Goal: Check status: Check status

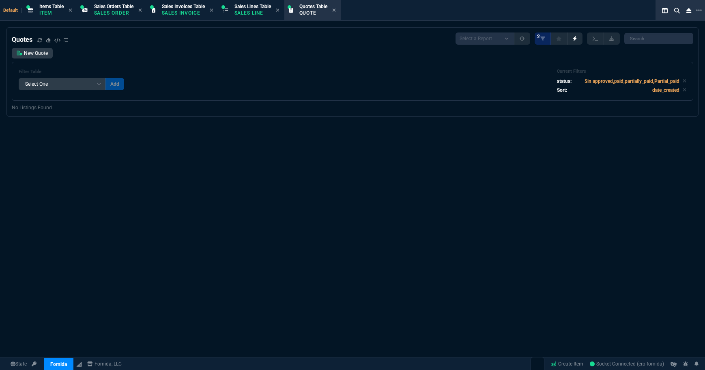
select select "12: [PERSON_NAME]"
select select
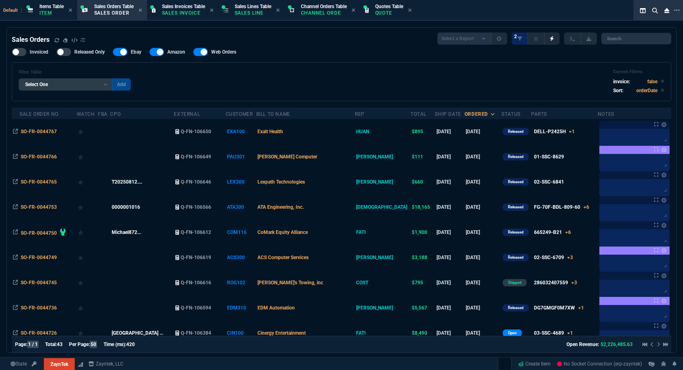
select select "12: [PERSON_NAME]"
select select
click at [389, 13] on p "Quote" at bounding box center [389, 13] width 28 height 6
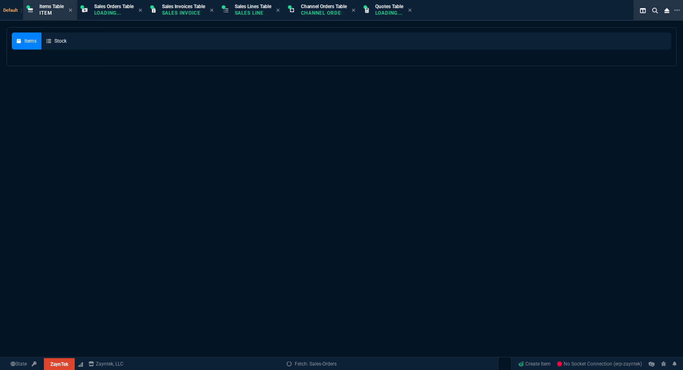
select select
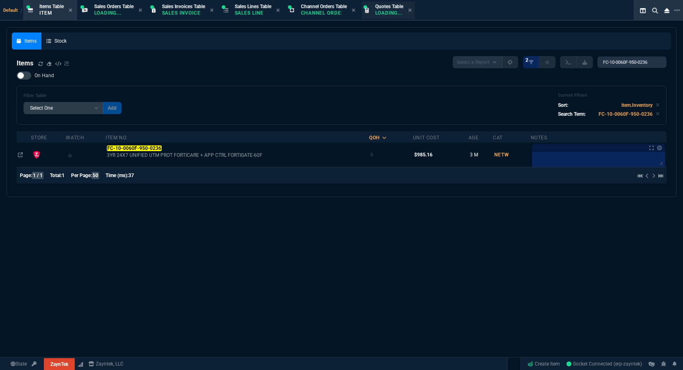
click at [394, 16] on div "Quotes Table Loading..." at bounding box center [389, 10] width 28 height 14
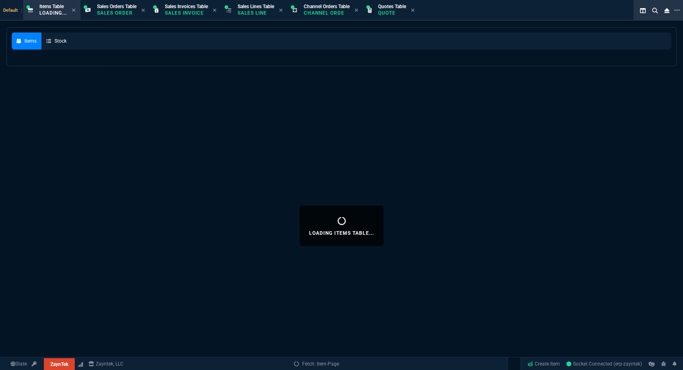
select select
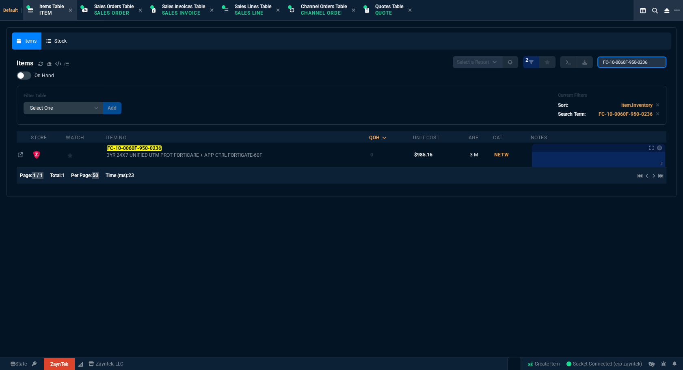
click at [637, 58] on input "FC-10-0060F-950-0236" at bounding box center [631, 61] width 69 height 11
click at [394, 13] on p "Quote" at bounding box center [389, 13] width 28 height 6
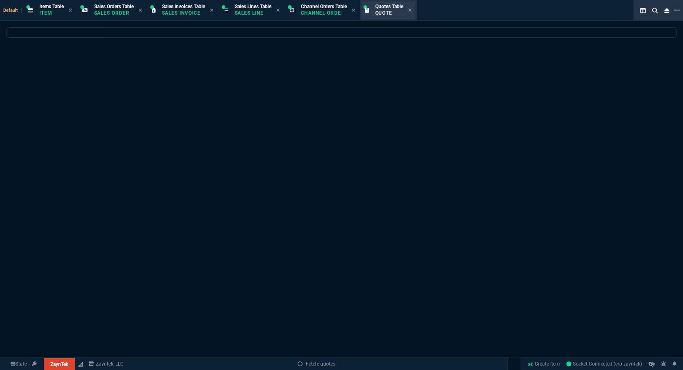
select select
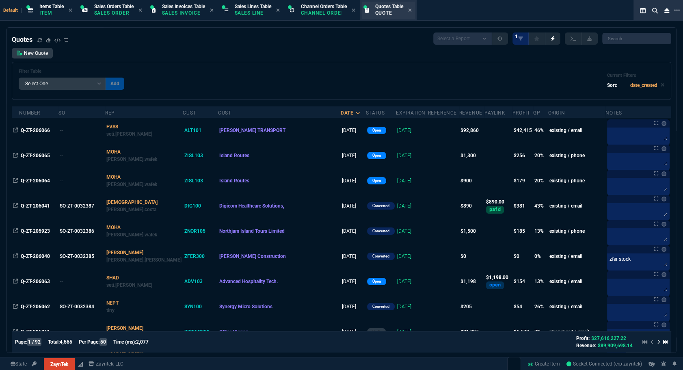
click at [381, 14] on p "Quote" at bounding box center [389, 13] width 28 height 6
click at [624, 42] on input "search" at bounding box center [636, 38] width 69 height 11
paste input "Q-ZT-206024*"
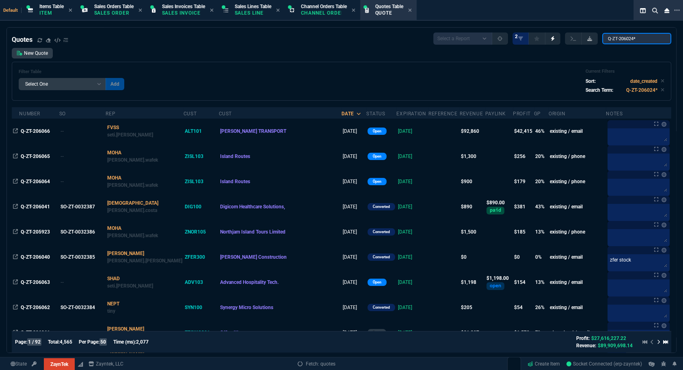
type input "Q-ZT-206024"
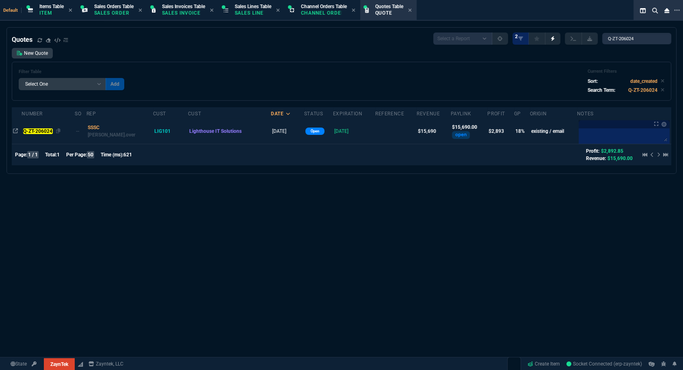
click at [42, 128] on mark "Q-ZT-206024" at bounding box center [38, 131] width 30 height 6
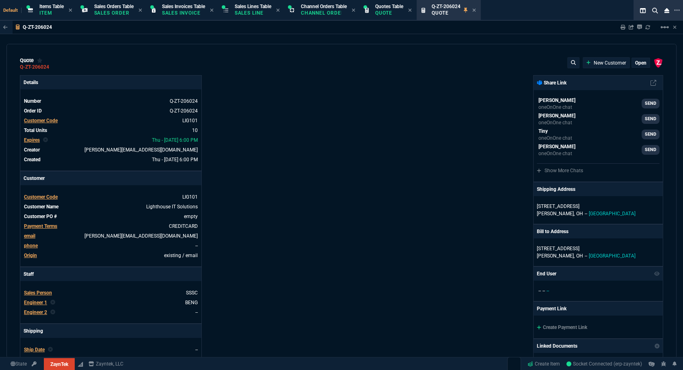
type input "19"
type input "145"
type input "18"
type input "195"
type input "1351.87"
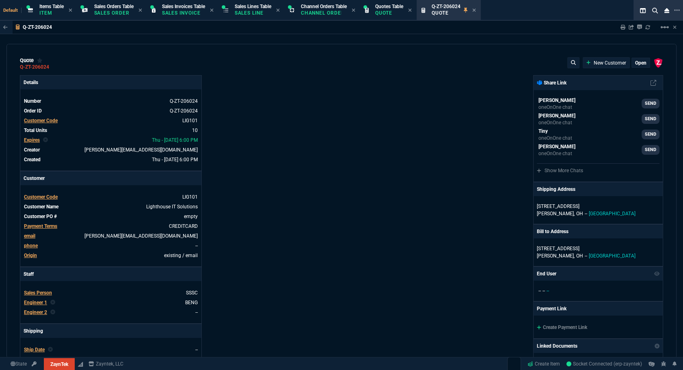
type input "35"
type input "565"
type input "16"
type input "395"
type input "27"
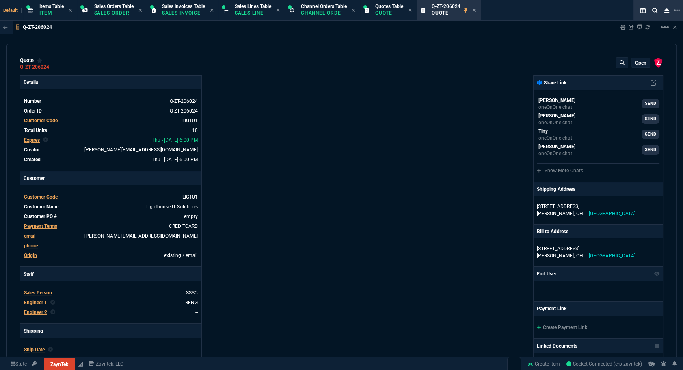
type input "19"
type input "29"
type input "25"
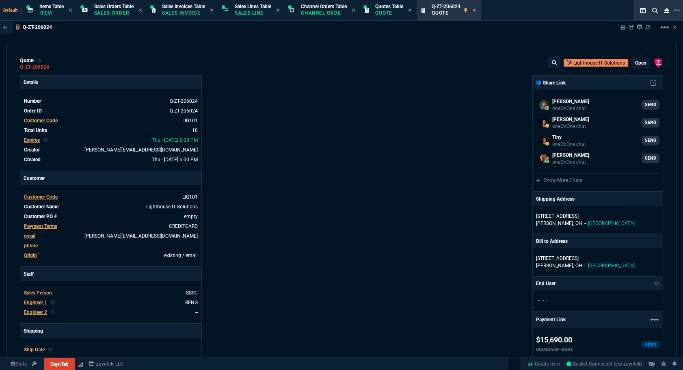
click at [437, 304] on div "ZaynTek, LLC 2609 Technology Dr Suite 200 Plano, TX 75074 Share Link Carlos Oca…" at bounding box center [501, 311] width 321 height 473
click at [467, 304] on div "ZaynTek, LLC 2609 Technology Dr Suite 200 Plano, TX 75074 Share Link Carlos Oca…" at bounding box center [501, 311] width 321 height 473
click at [664, 28] on mat-icon "linear_scale" at bounding box center [664, 27] width 10 height 10
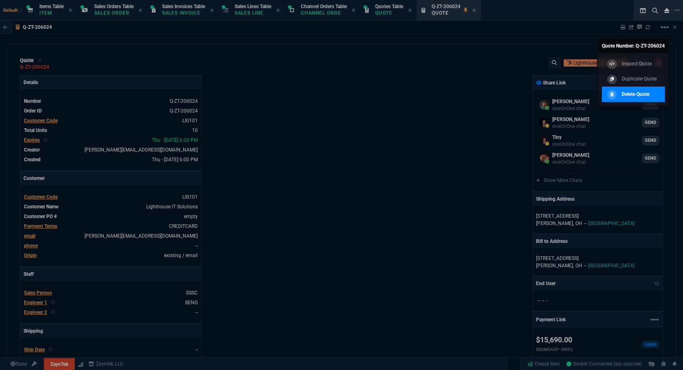
click at [617, 91] on div "Delete Quote" at bounding box center [627, 94] width 44 height 9
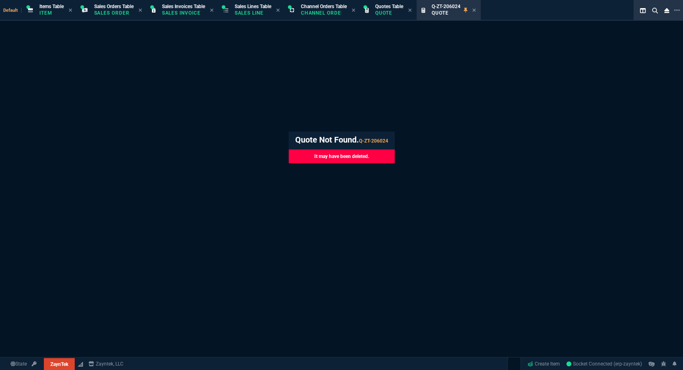
click at [475, 10] on icon at bounding box center [473, 10] width 3 height 3
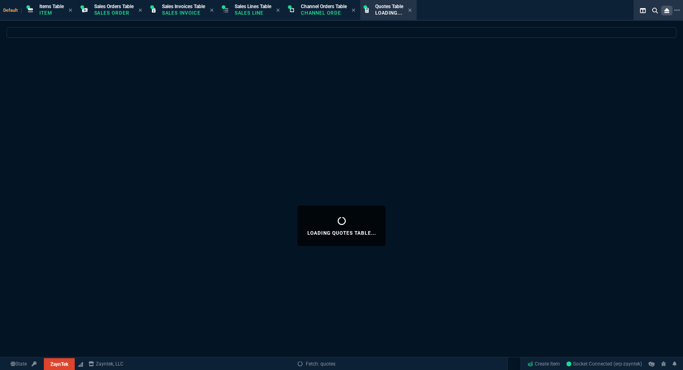
select select
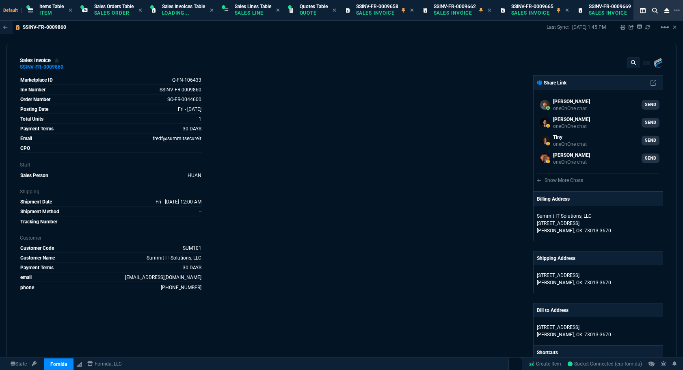
select select "12: [PERSON_NAME]"
select select
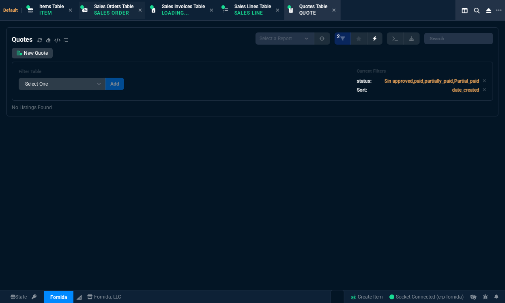
click at [121, 7] on span "Sales Orders Table" at bounding box center [113, 7] width 39 height 6
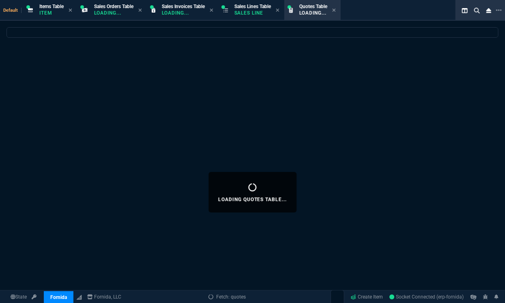
select select
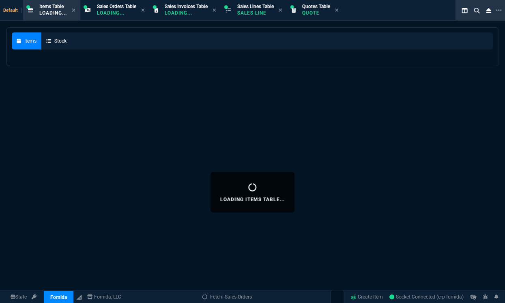
select select
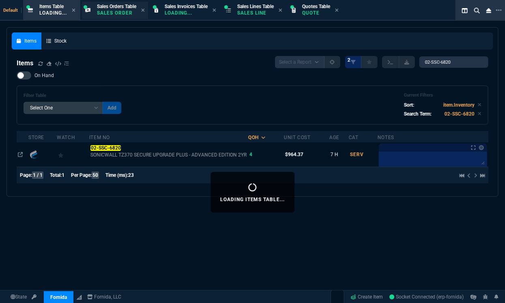
click at [116, 9] on span "Sales Orders Table" at bounding box center [116, 7] width 39 height 6
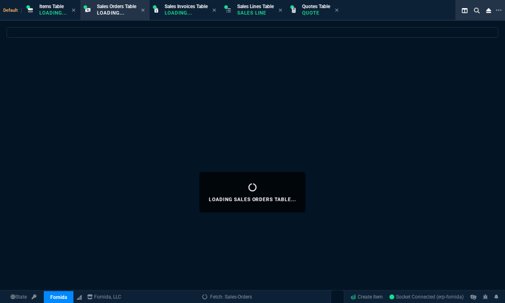
select select
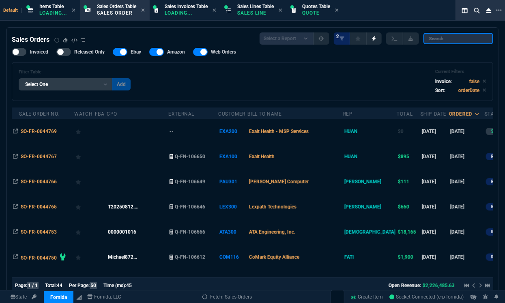
click at [450, 40] on input "search" at bounding box center [459, 38] width 70 height 11
paste input "SO-FR-0044765"
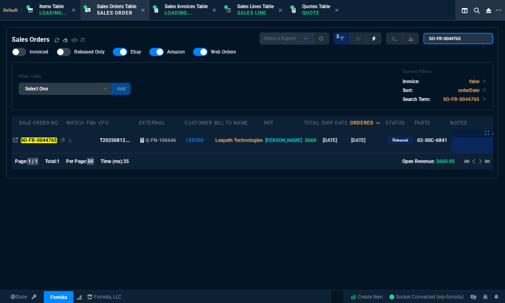
type input "SO-FR-0044765"
click at [46, 139] on mark "SO-FR-0044765" at bounding box center [39, 141] width 37 height 6
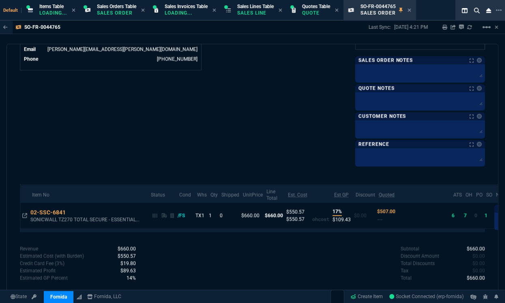
scroll to position [426, 0]
